Goal: Obtain resource: Obtain resource

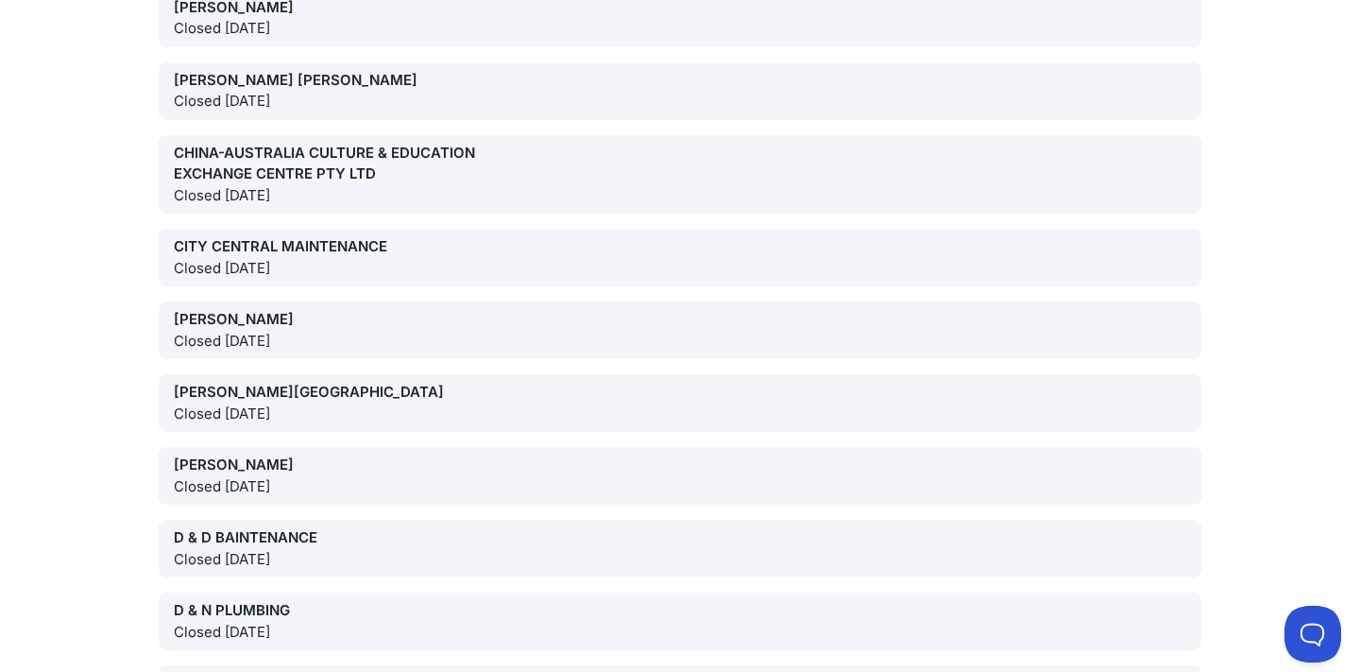
scroll to position [101974, 0]
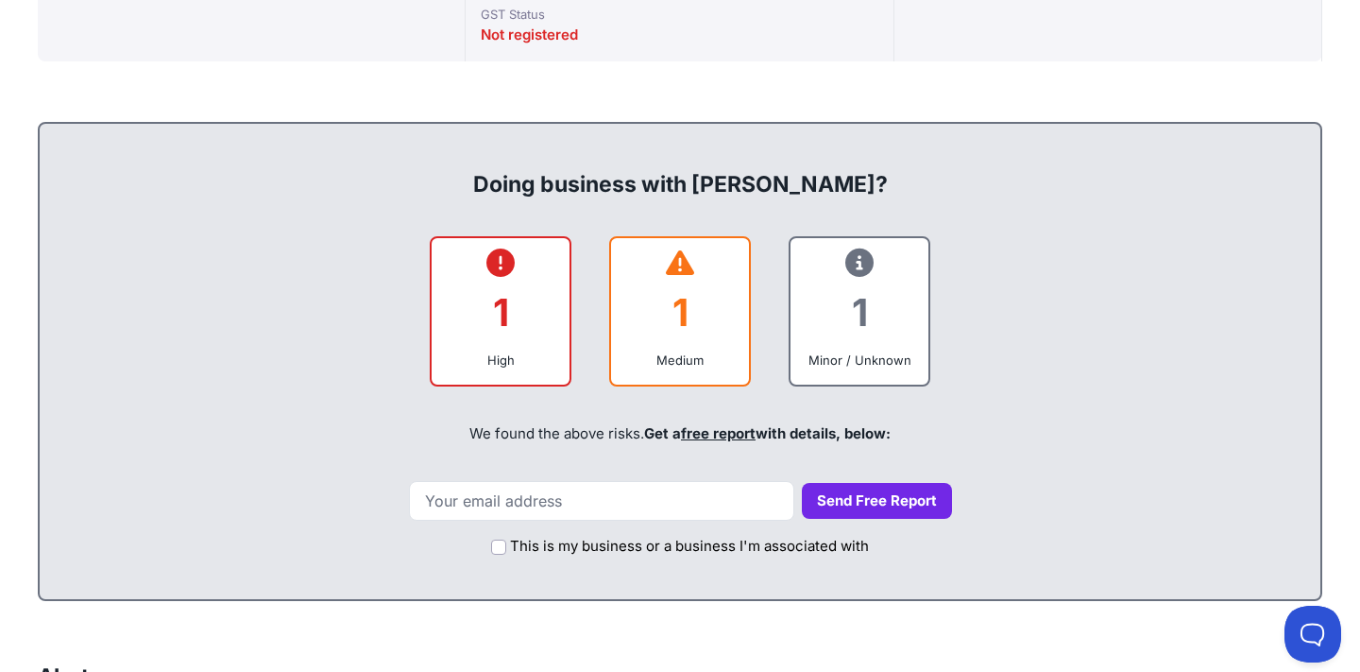
scroll to position [670, 0]
click at [505, 264] on icon at bounding box center [501, 263] width 28 height 1
click at [704, 435] on link "free report" at bounding box center [718, 433] width 75 height 18
click at [863, 263] on icon at bounding box center [860, 263] width 28 height 1
click at [669, 263] on icon at bounding box center [680, 263] width 28 height 1
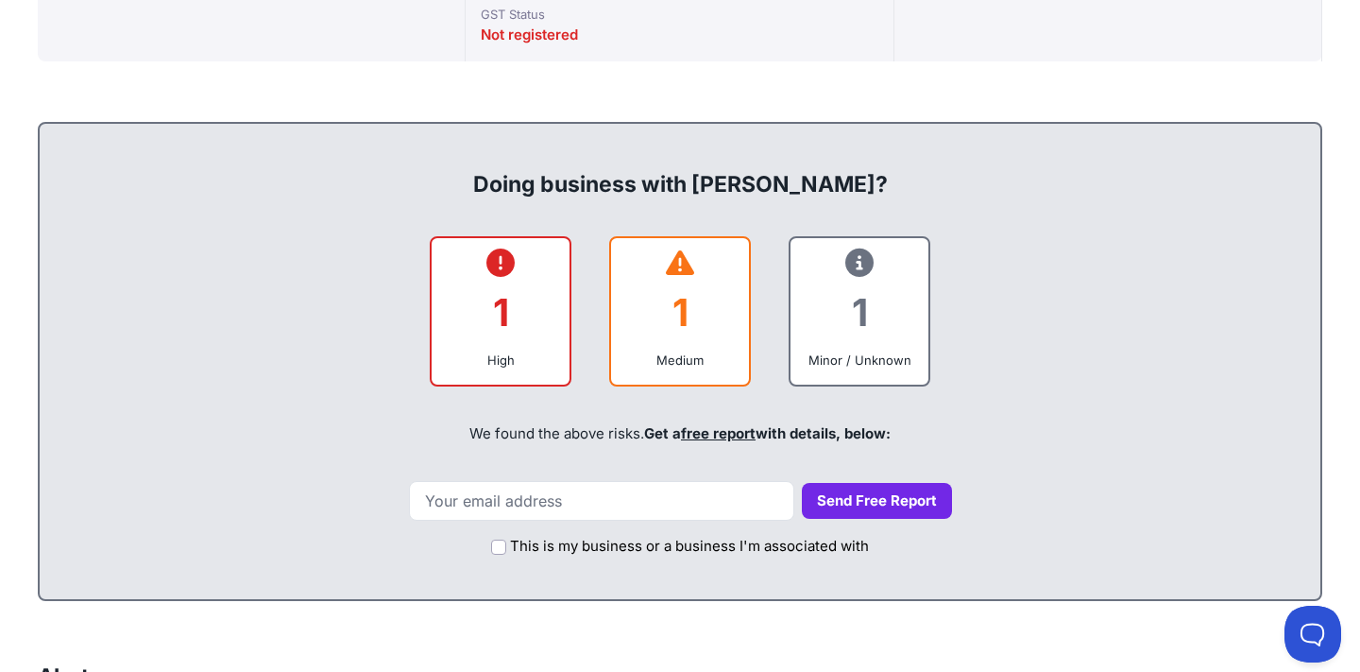
click at [507, 240] on div "1 High" at bounding box center [501, 311] width 142 height 151
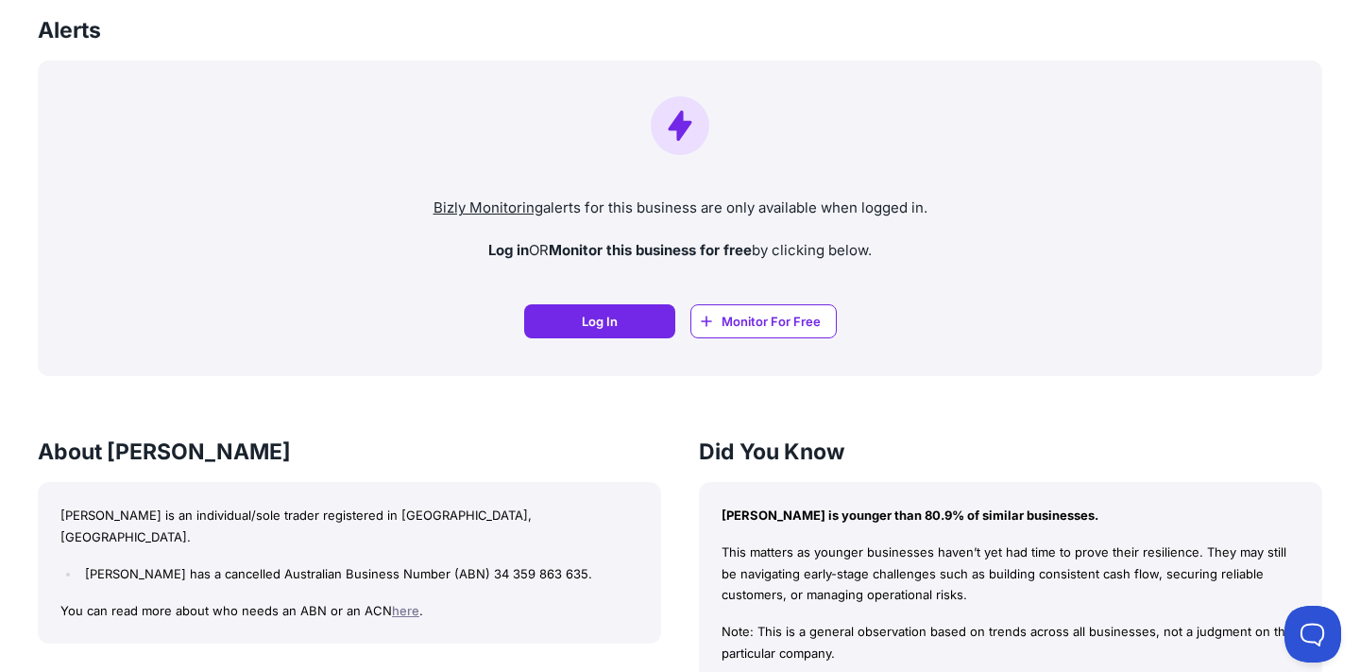
scroll to position [1313, 0]
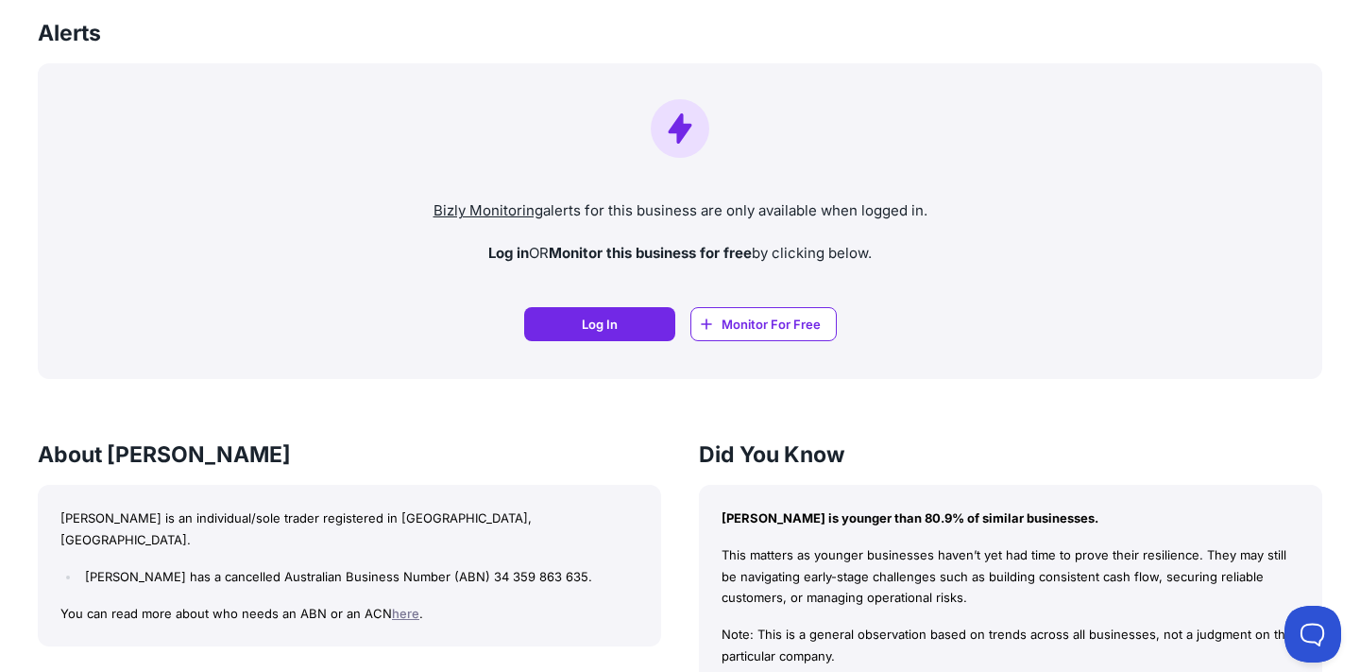
click at [607, 322] on span "Log In" at bounding box center [600, 324] width 36 height 19
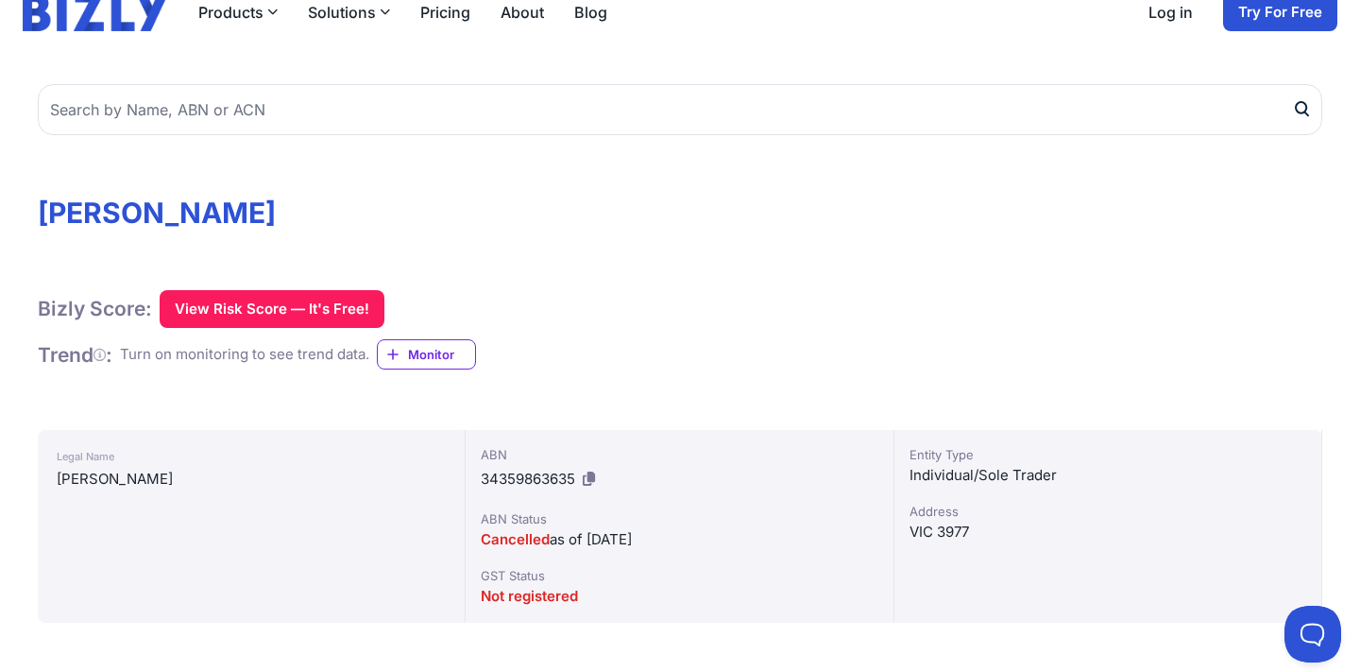
scroll to position [87, 0]
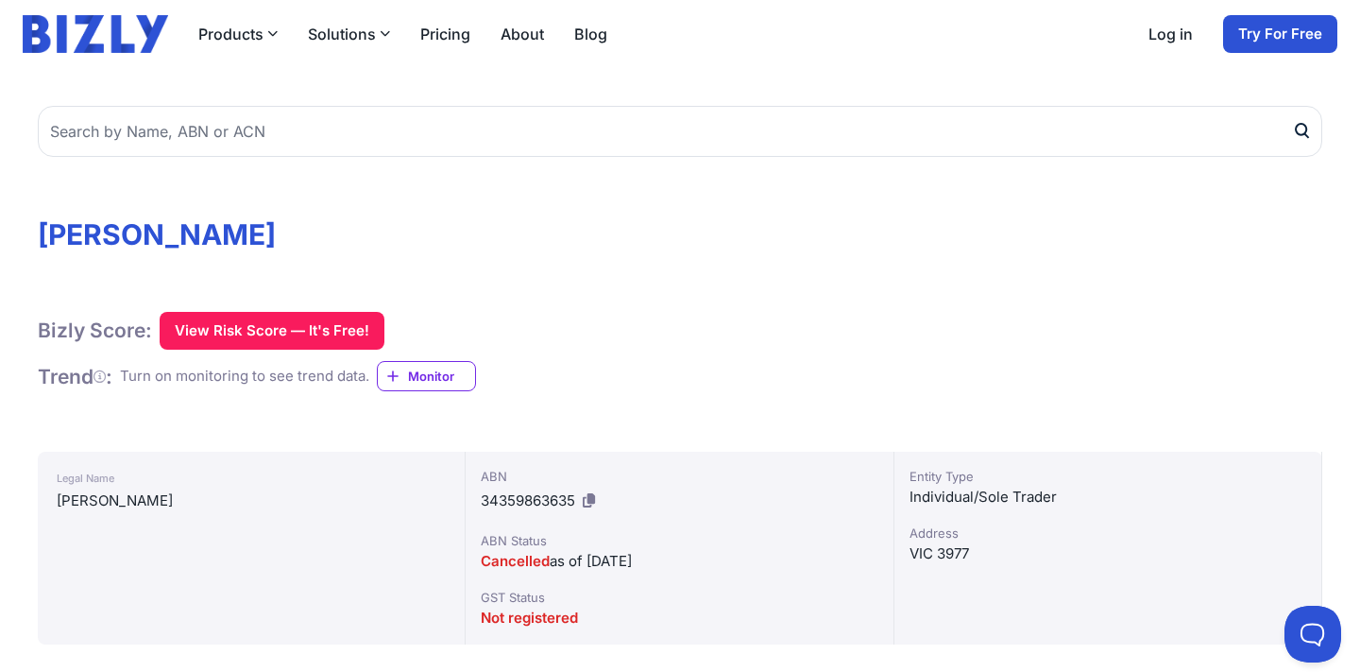
click at [390, 30] on div "Products Bizly Scores Free risk assessments Bizly Reports Detailed risk analysi…" at bounding box center [402, 34] width 409 height 23
click at [389, 33] on div "Products Bizly Scores Free risk assessments Bizly Reports Detailed risk analysi…" at bounding box center [402, 34] width 409 height 23
click at [384, 35] on icon "button" at bounding box center [385, 33] width 10 height 10
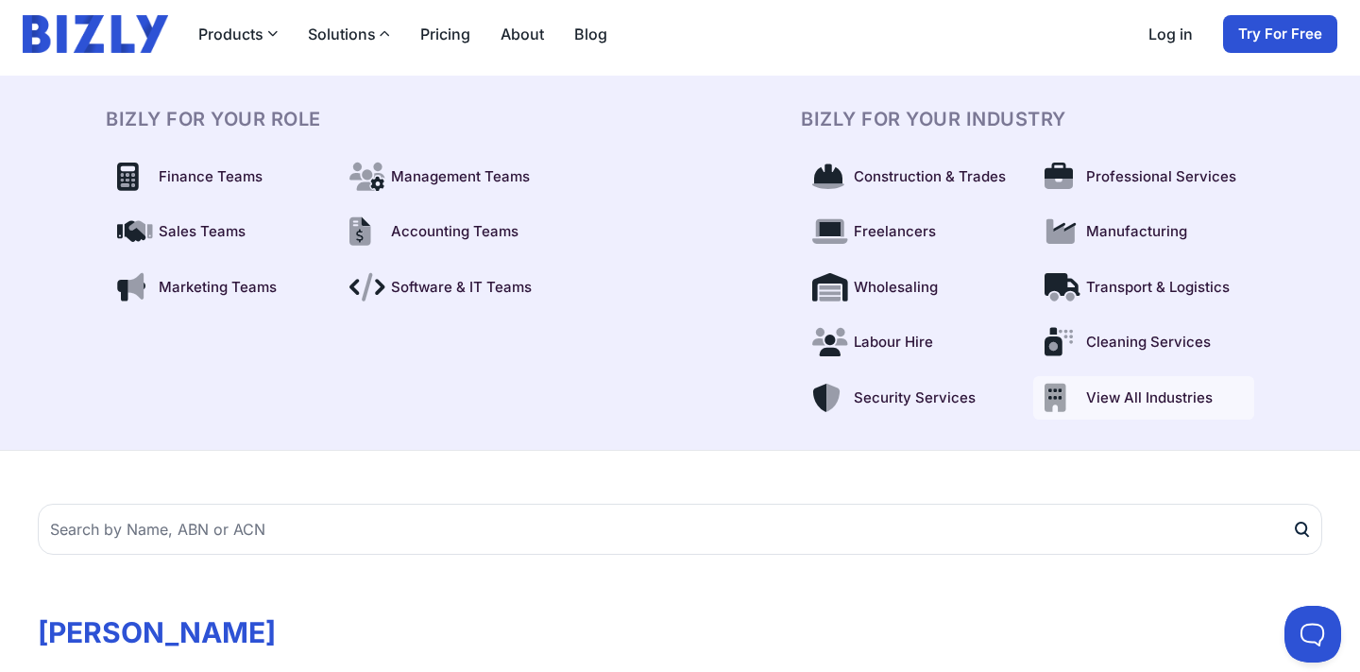
click at [1174, 396] on span "View All Industries" at bounding box center [1149, 398] width 127 height 22
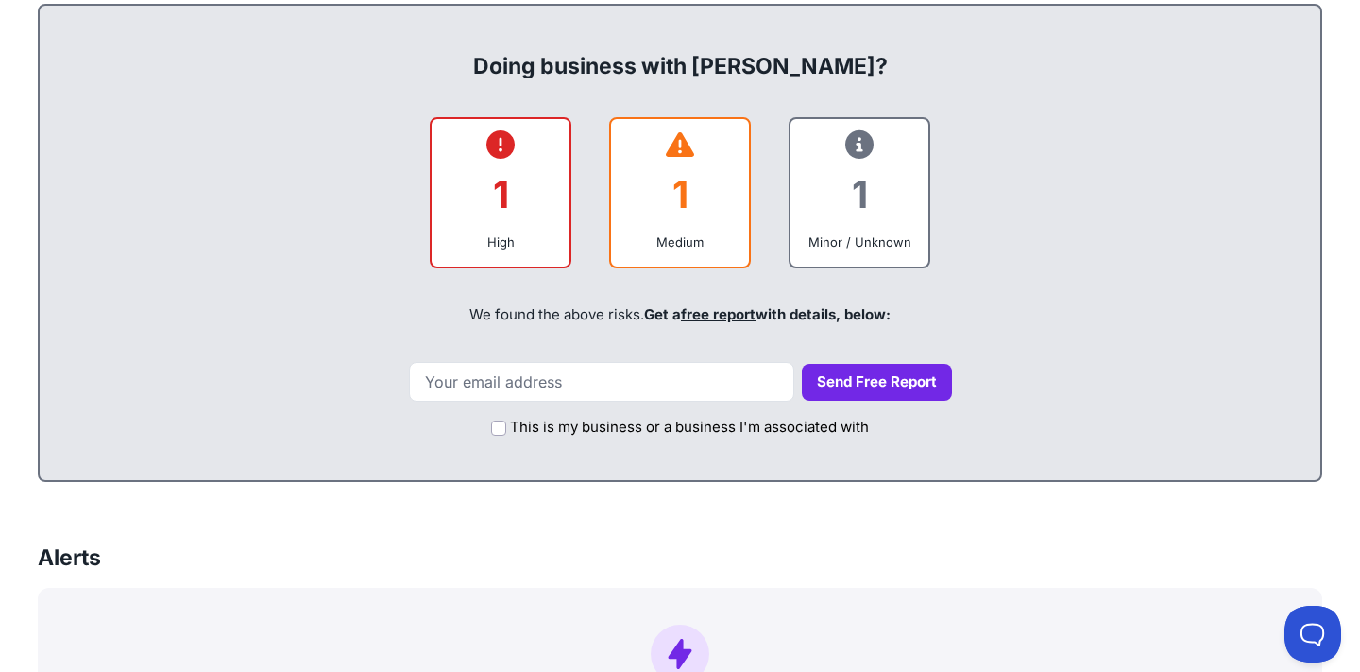
scroll to position [1190, 0]
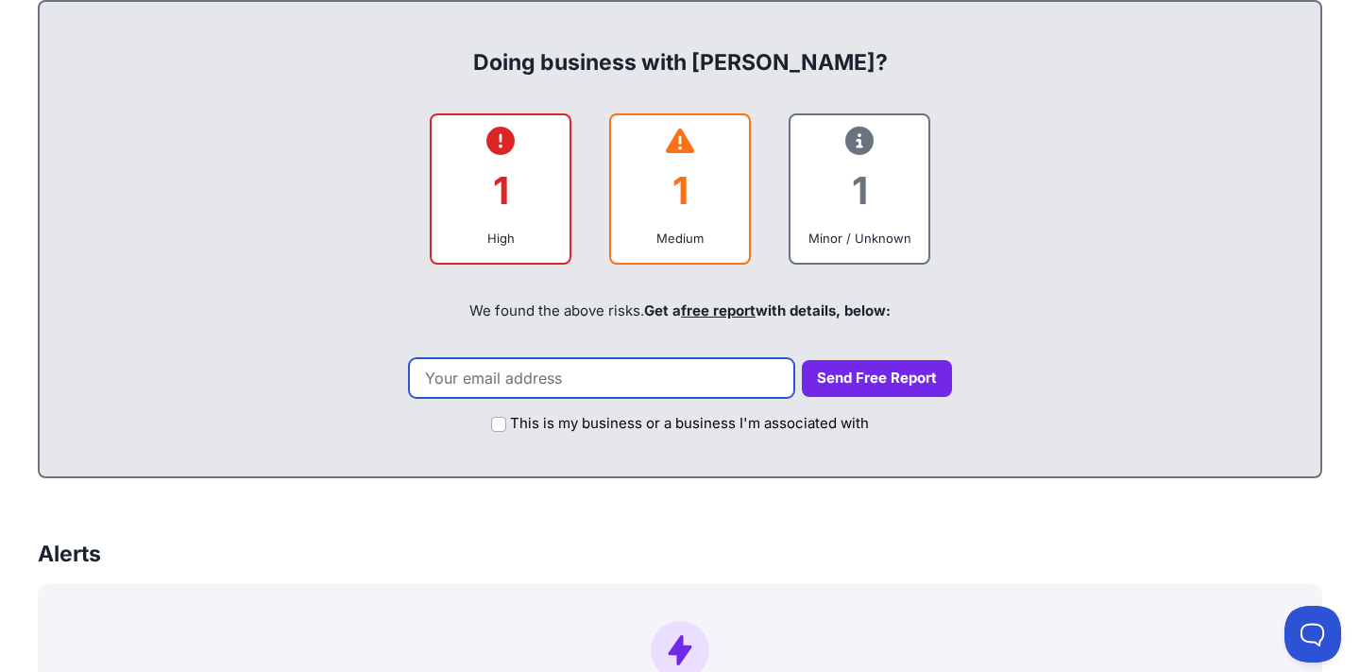
click at [660, 372] on input "email" at bounding box center [601, 378] width 385 height 40
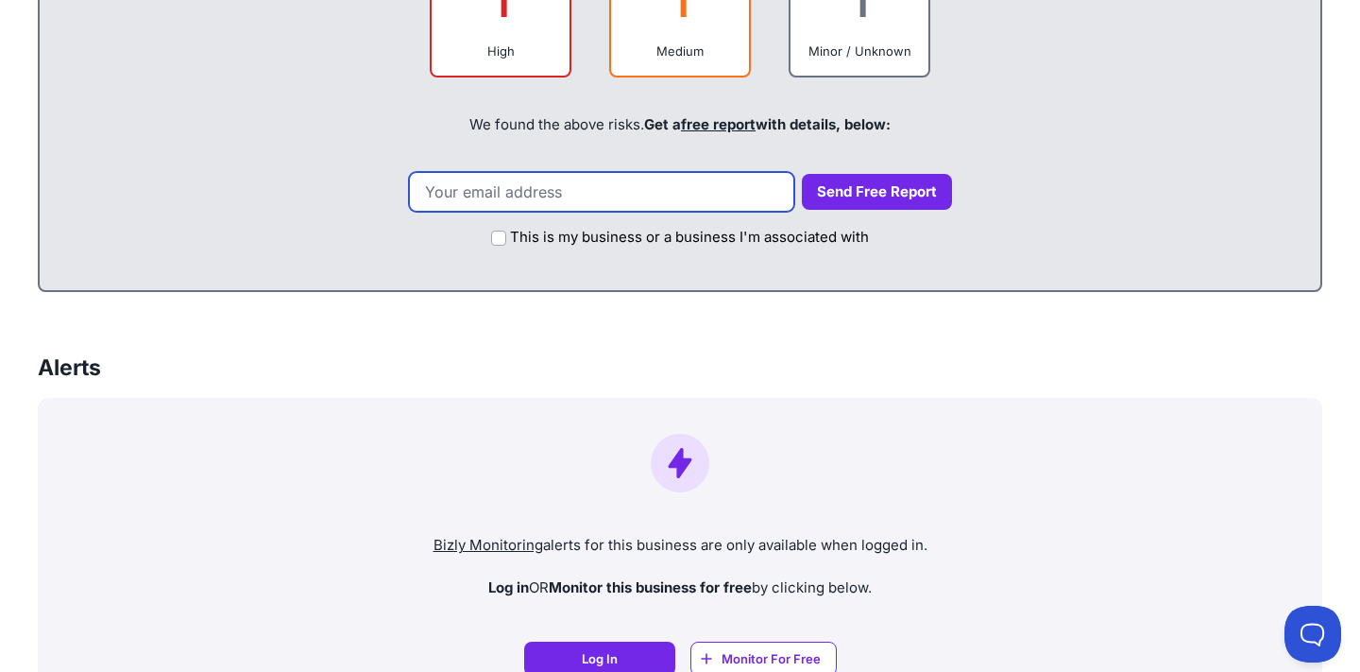
scroll to position [975, 0]
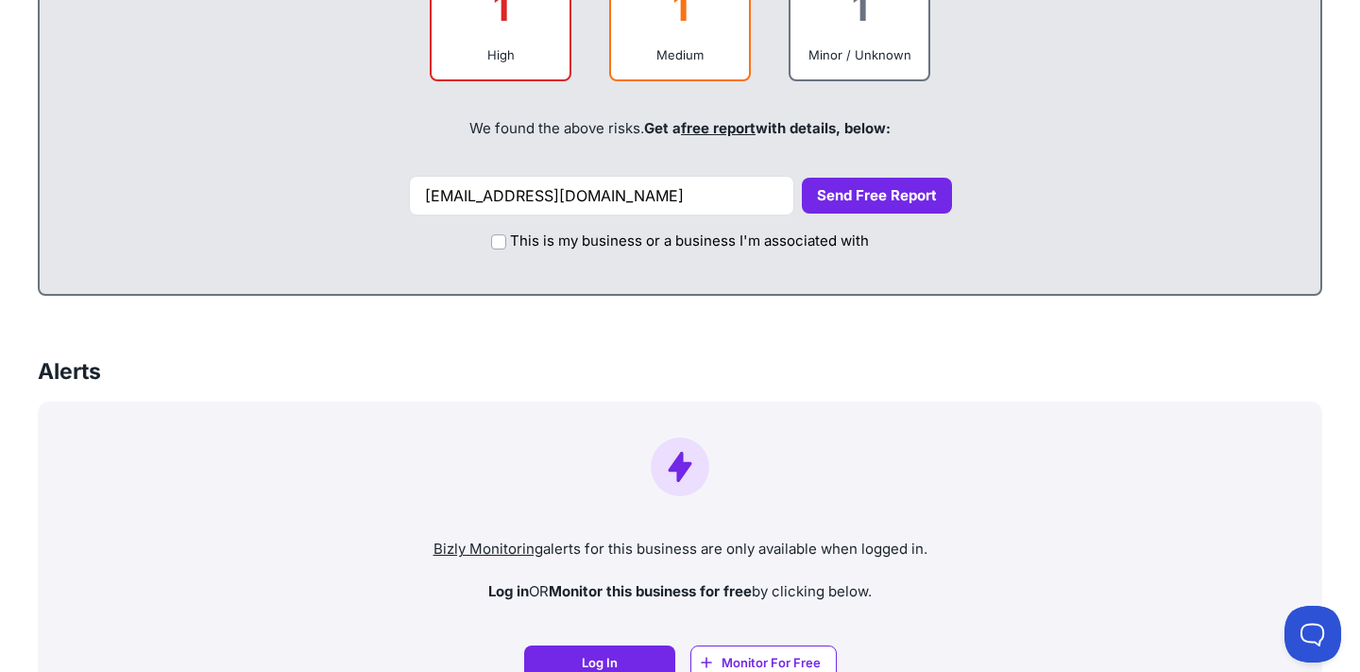
click at [849, 188] on button "Send Free Report" at bounding box center [877, 196] width 150 height 37
click at [840, 199] on button "Send Free Report" at bounding box center [877, 196] width 150 height 37
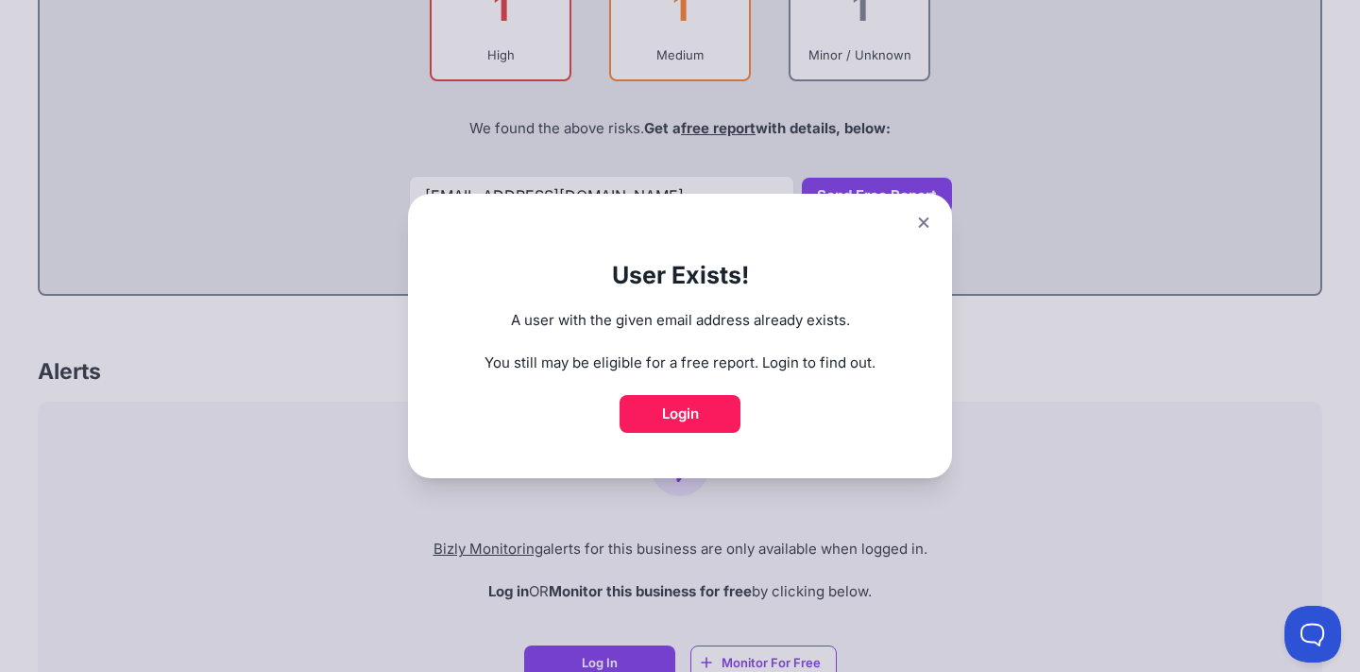
click at [922, 227] on icon at bounding box center [923, 222] width 10 height 10
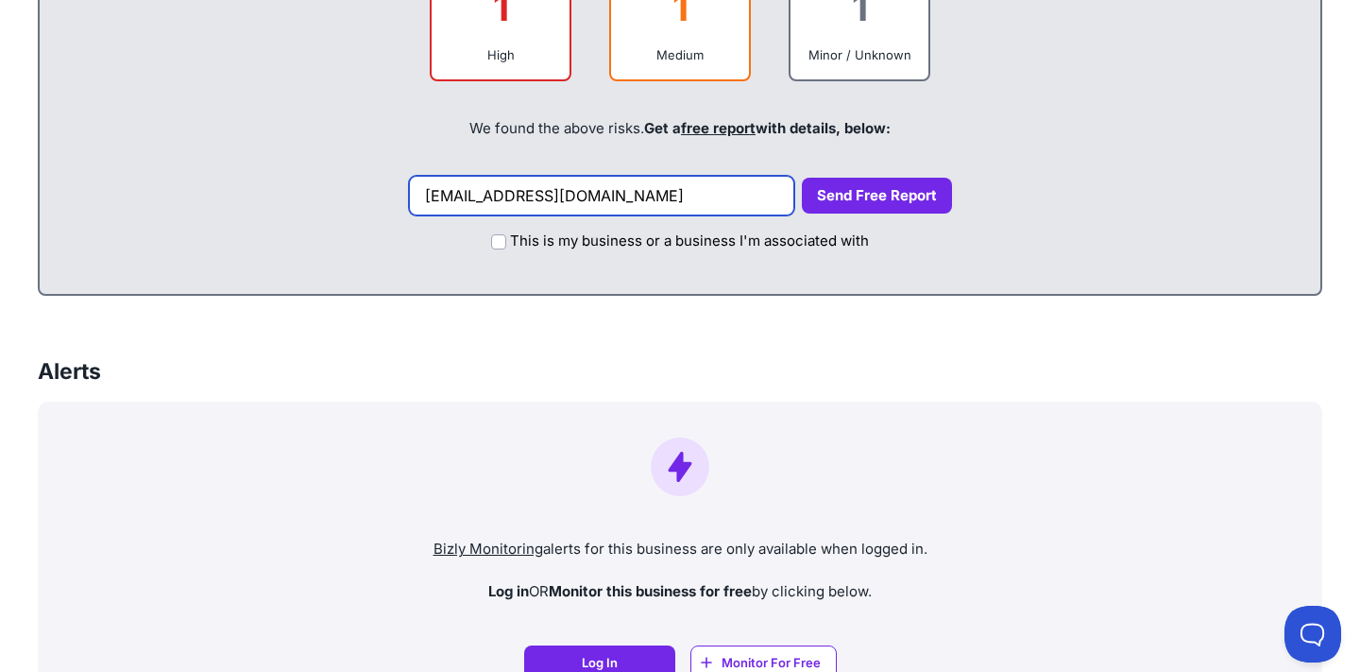
drag, startPoint x: 637, startPoint y: 198, endPoint x: 175, endPoint y: 162, distance: 463.4
click at [175, 162] on div "Doing business with GOYNE, KARLEY MADDISON? 1 High 1 Medium 1 Minor / Unknown W…" at bounding box center [680, 56] width 1285 height 479
type input "sovereign.body@icloud.com"
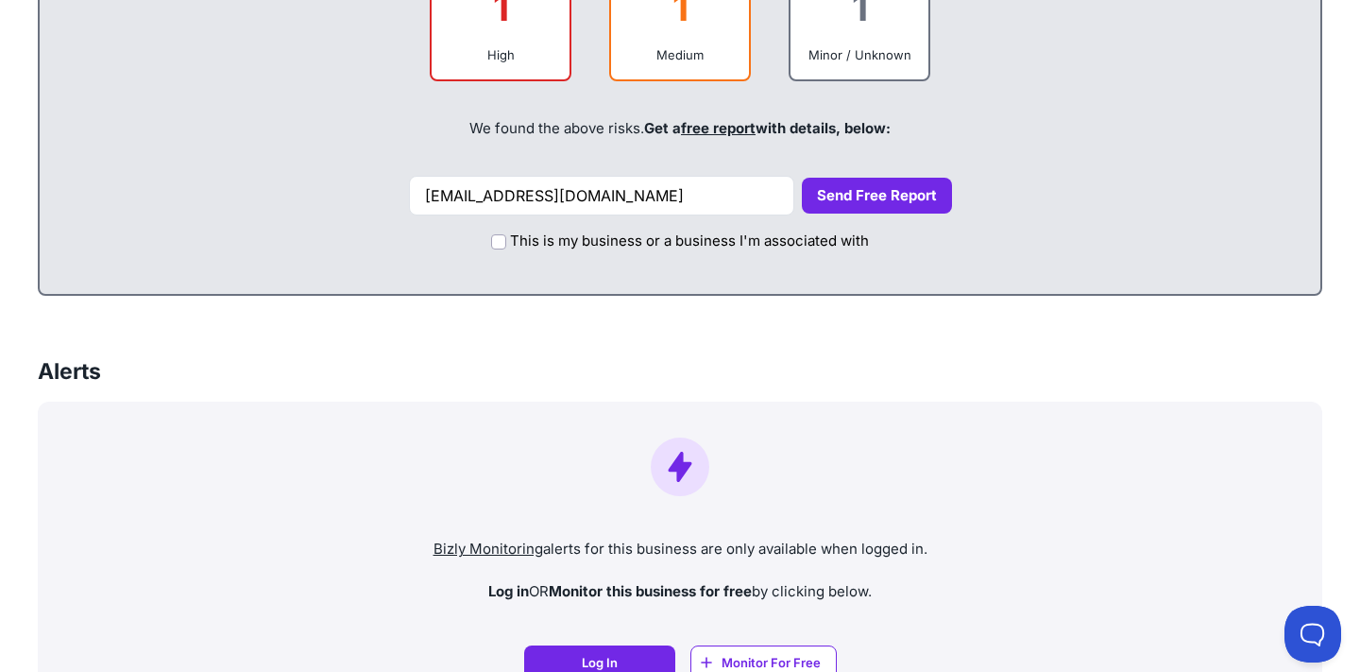
click at [900, 199] on button "Send Free Report" at bounding box center [877, 196] width 150 height 37
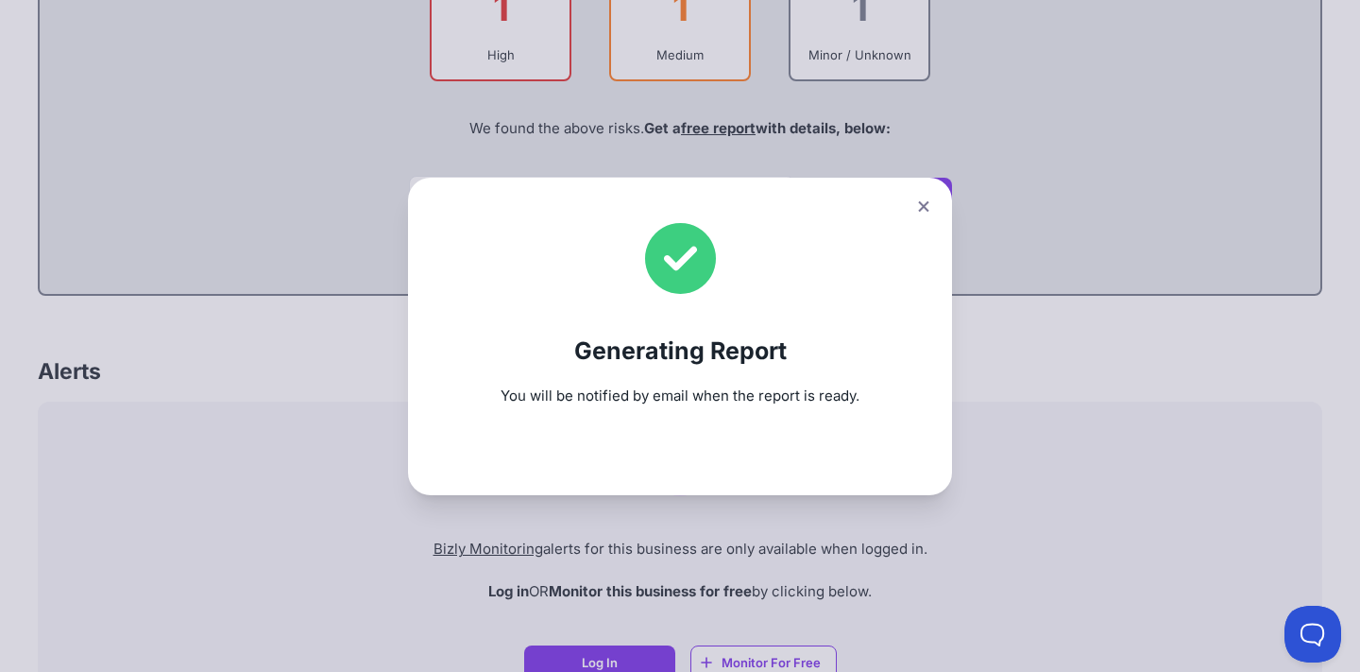
click at [922, 209] on icon at bounding box center [923, 205] width 10 height 10
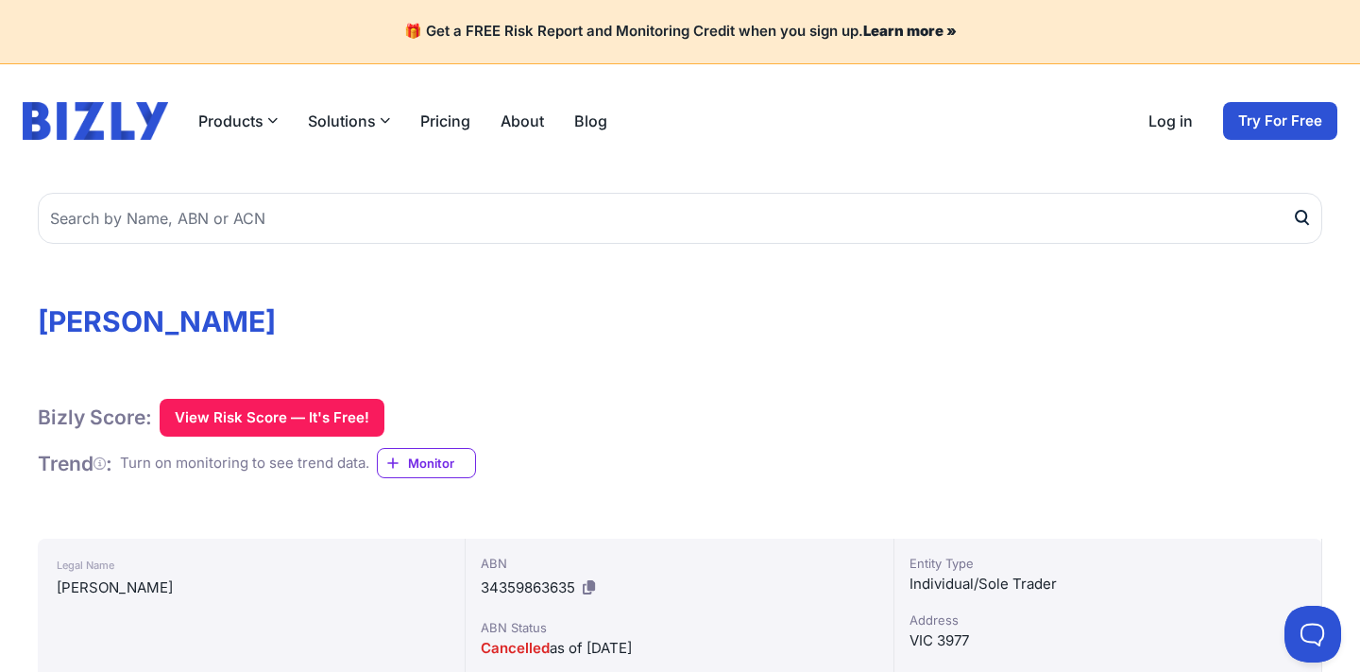
scroll to position [0, 0]
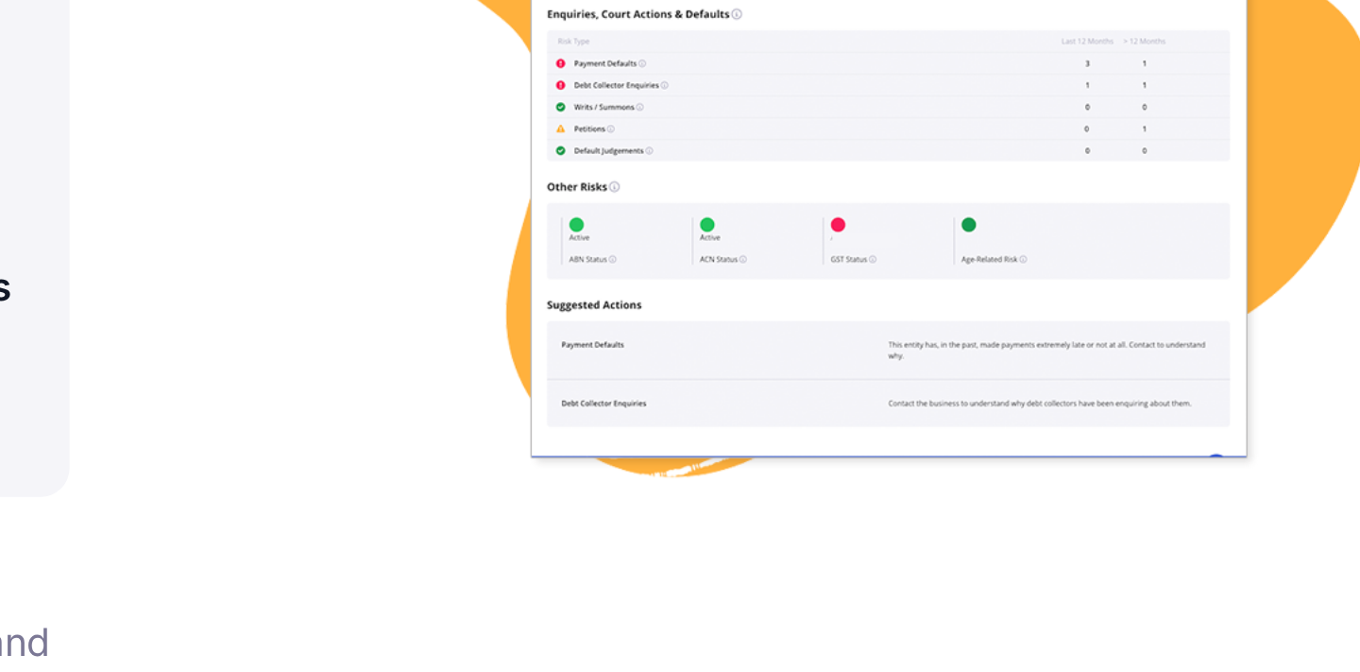
scroll to position [94, 0]
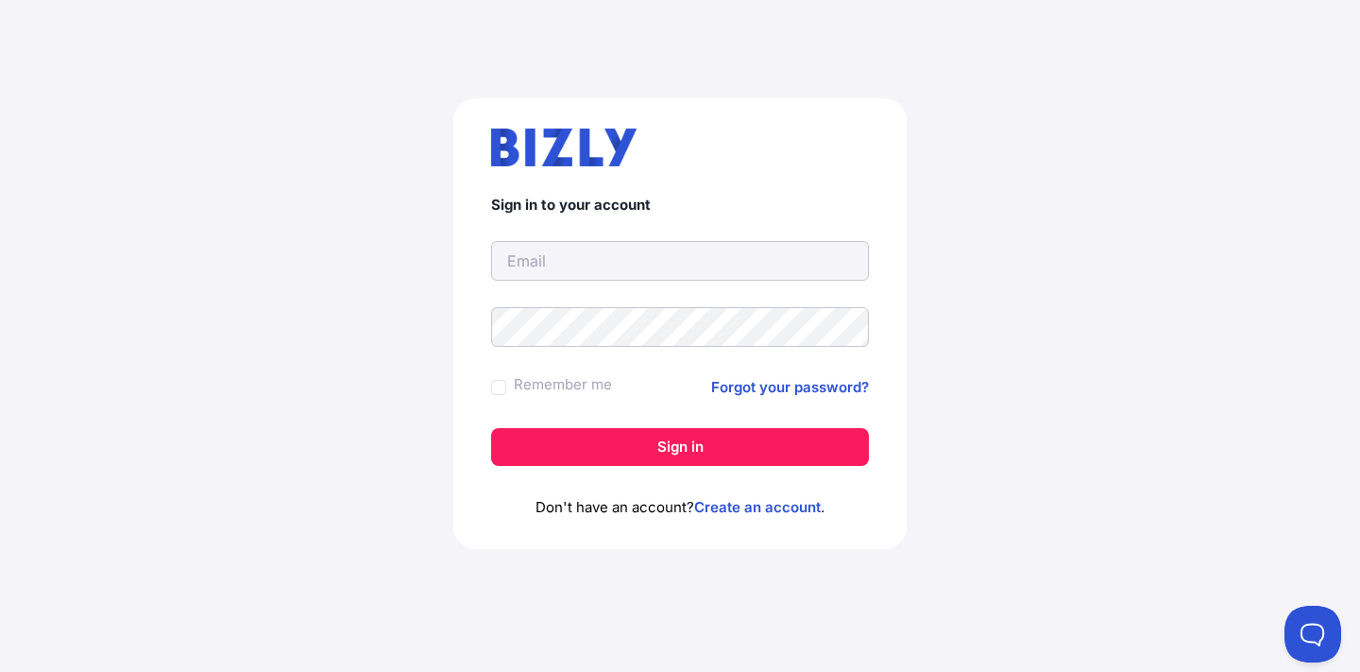
type input "a"
